Goal: Navigation & Orientation: Find specific page/section

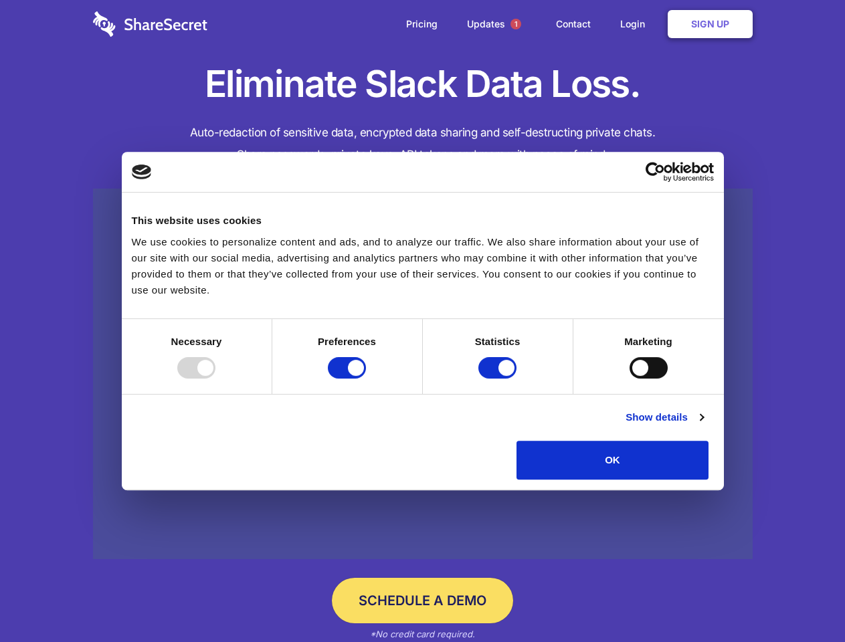
click at [215, 379] on div at bounding box center [196, 367] width 38 height 21
click at [366, 379] on input "Preferences" at bounding box center [347, 367] width 38 height 21
checkbox input "false"
click at [499, 379] on input "Statistics" at bounding box center [497, 367] width 38 height 21
checkbox input "false"
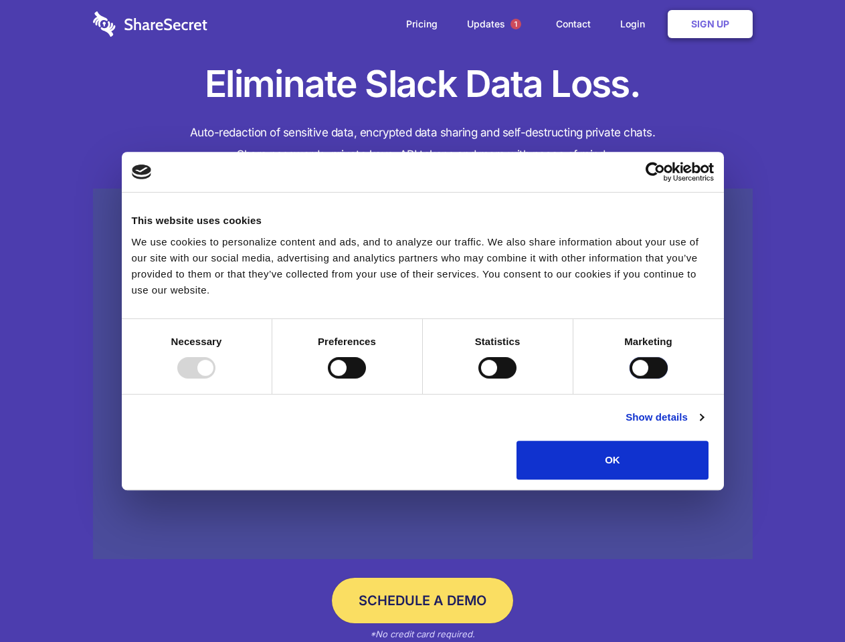
click at [630, 379] on input "Marketing" at bounding box center [649, 367] width 38 height 21
checkbox input "true"
click at [703, 425] on link "Show details" at bounding box center [665, 417] width 78 height 16
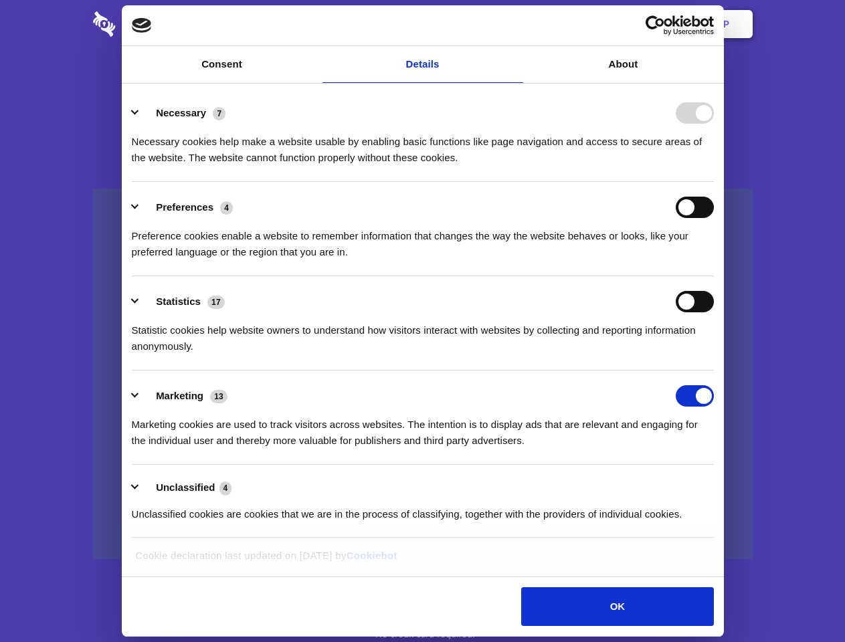
click at [714, 276] on li "Preferences 4 Preference cookies enable a website to remember information that …" at bounding box center [423, 229] width 582 height 94
click at [515, 24] on span "1" at bounding box center [515, 24] width 11 height 11
